Goal: Task Accomplishment & Management: Complete application form

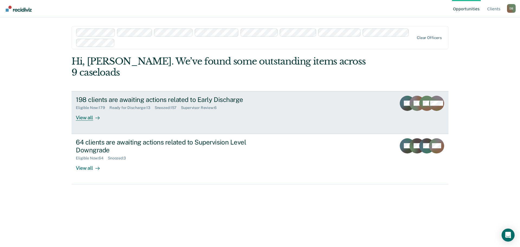
click at [142, 96] on div "198 clients are awaiting actions related to Early Discharge" at bounding box center [171, 100] width 190 height 8
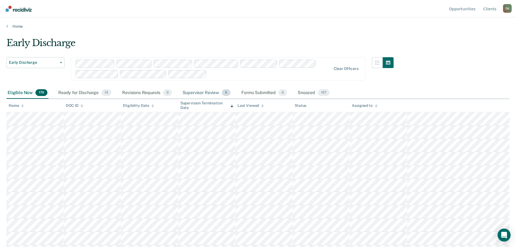
click at [204, 91] on div "Supervisor Review 6" at bounding box center [206, 93] width 50 height 12
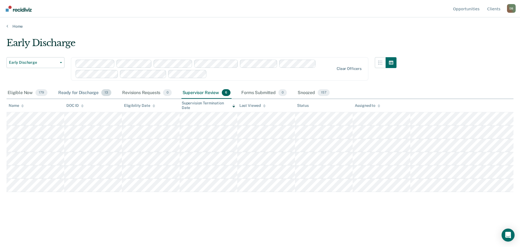
click at [89, 94] on div "Ready for Discharge 13" at bounding box center [84, 93] width 55 height 12
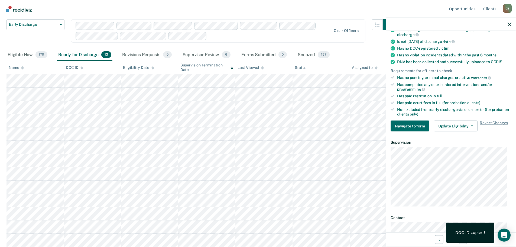
scroll to position [128, 0]
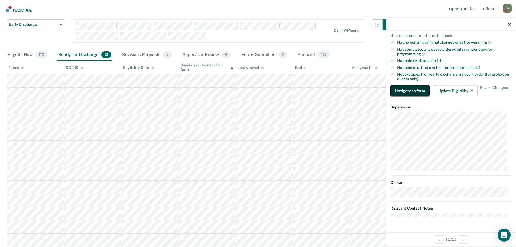
click at [417, 88] on button "Navigate to form" at bounding box center [409, 90] width 39 height 11
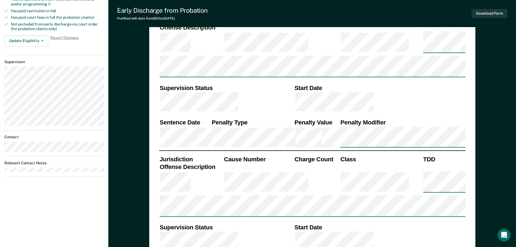
scroll to position [325, 0]
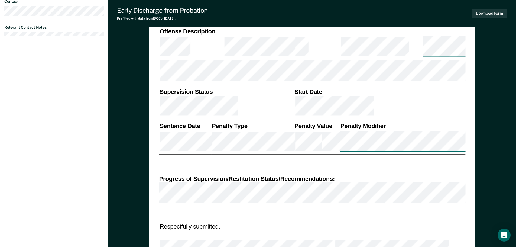
type textarea "x"
click at [91, 128] on div "[PERSON_NAME] D B Profile How it works Log Out Back PH Early Discharge Ready fo…" at bounding box center [54, 142] width 108 height 934
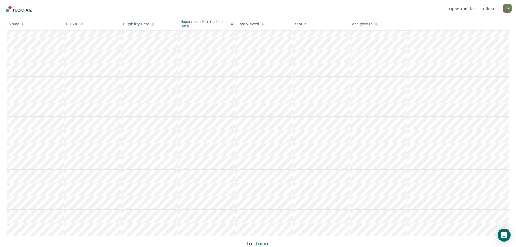
scroll to position [38, 0]
